Goal: Task Accomplishment & Management: Complete application form

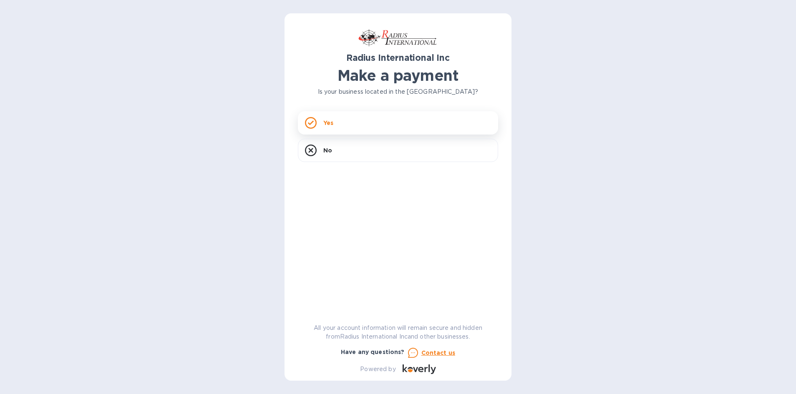
click at [417, 123] on div "Yes" at bounding box center [398, 122] width 200 height 23
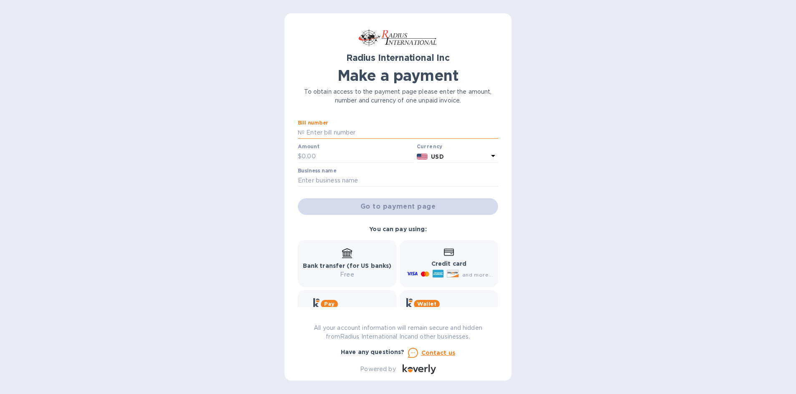
click at [326, 134] on input "text" at bounding box center [400, 133] width 193 height 13
click at [324, 135] on input "text" at bounding box center [400, 133] width 193 height 13
paste input "SOD00097477"
type input "SOD00097477"
click at [316, 155] on input "text" at bounding box center [357, 157] width 112 height 13
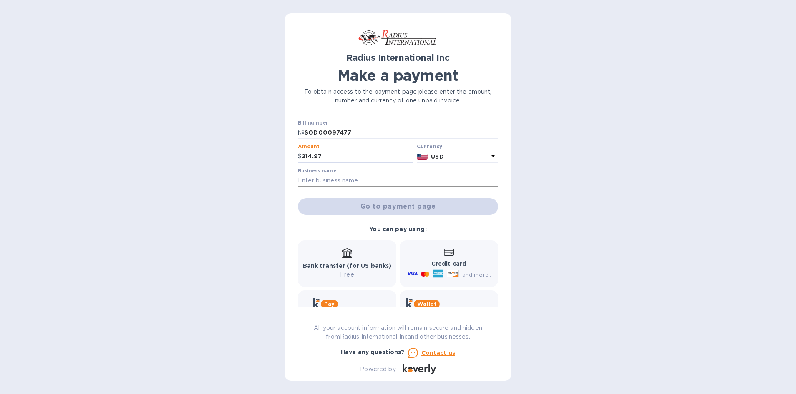
type input "214.97"
click at [351, 180] on input "text" at bounding box center [398, 181] width 200 height 13
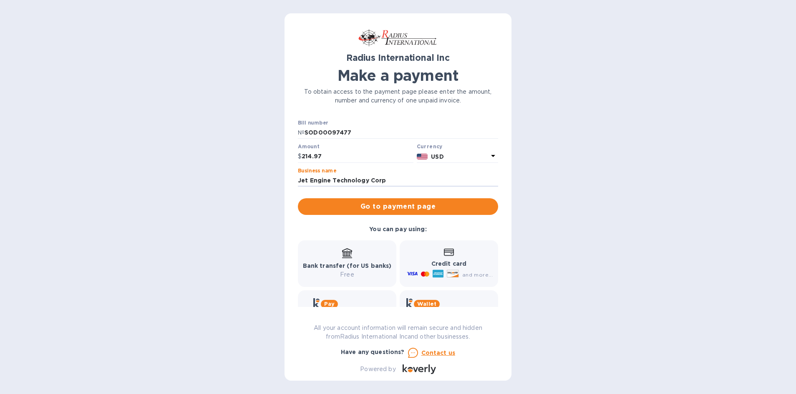
type input "Jet Engine Technology Corp"
drag, startPoint x: 606, startPoint y: 143, endPoint x: 493, endPoint y: 202, distance: 127.8
click at [606, 143] on div "Radius International Inc Make a payment To obtain access to the payment page pl…" at bounding box center [398, 197] width 796 height 394
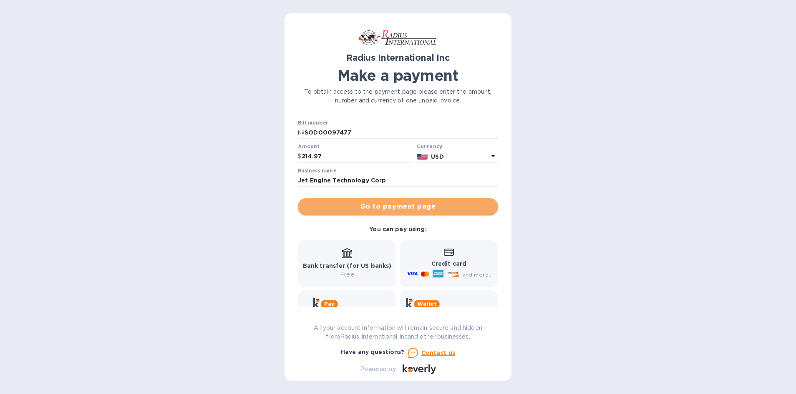
click at [454, 208] on span "Go to payment page" at bounding box center [397, 207] width 187 height 10
